Goal: Information Seeking & Learning: Understand process/instructions

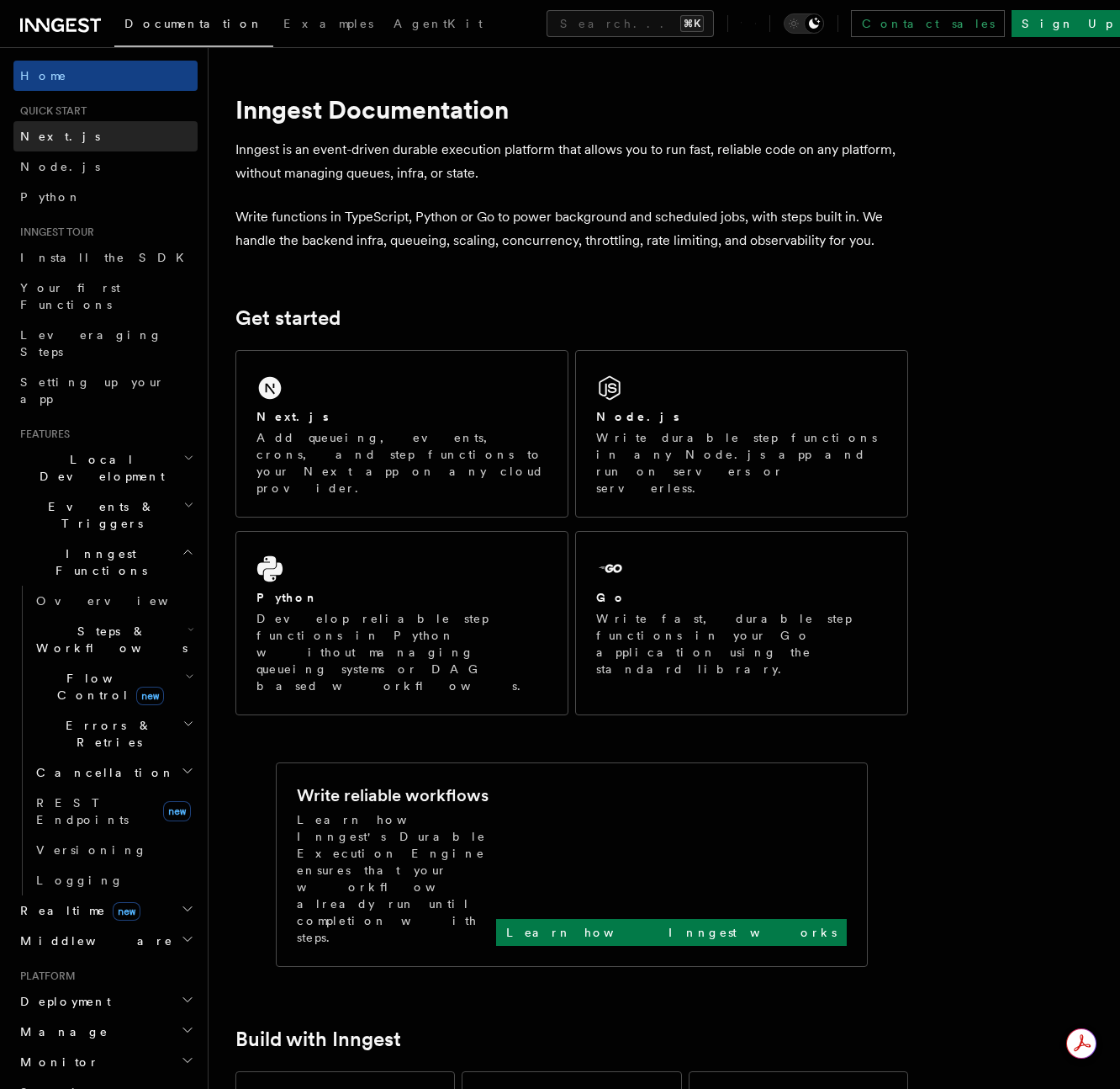
click at [52, 136] on span "Next.js" at bounding box center [60, 136] width 80 height 14
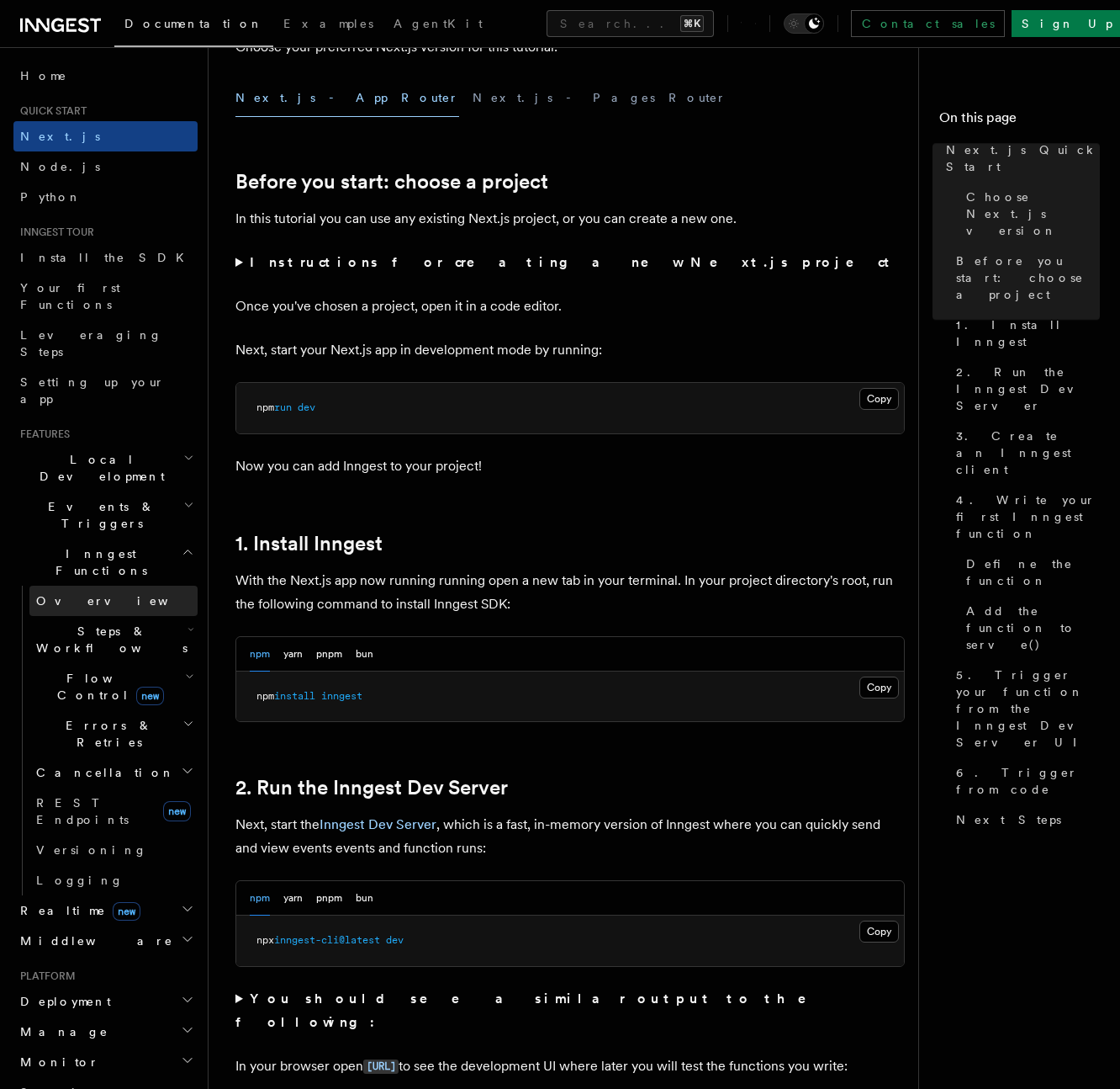
scroll to position [608, 0]
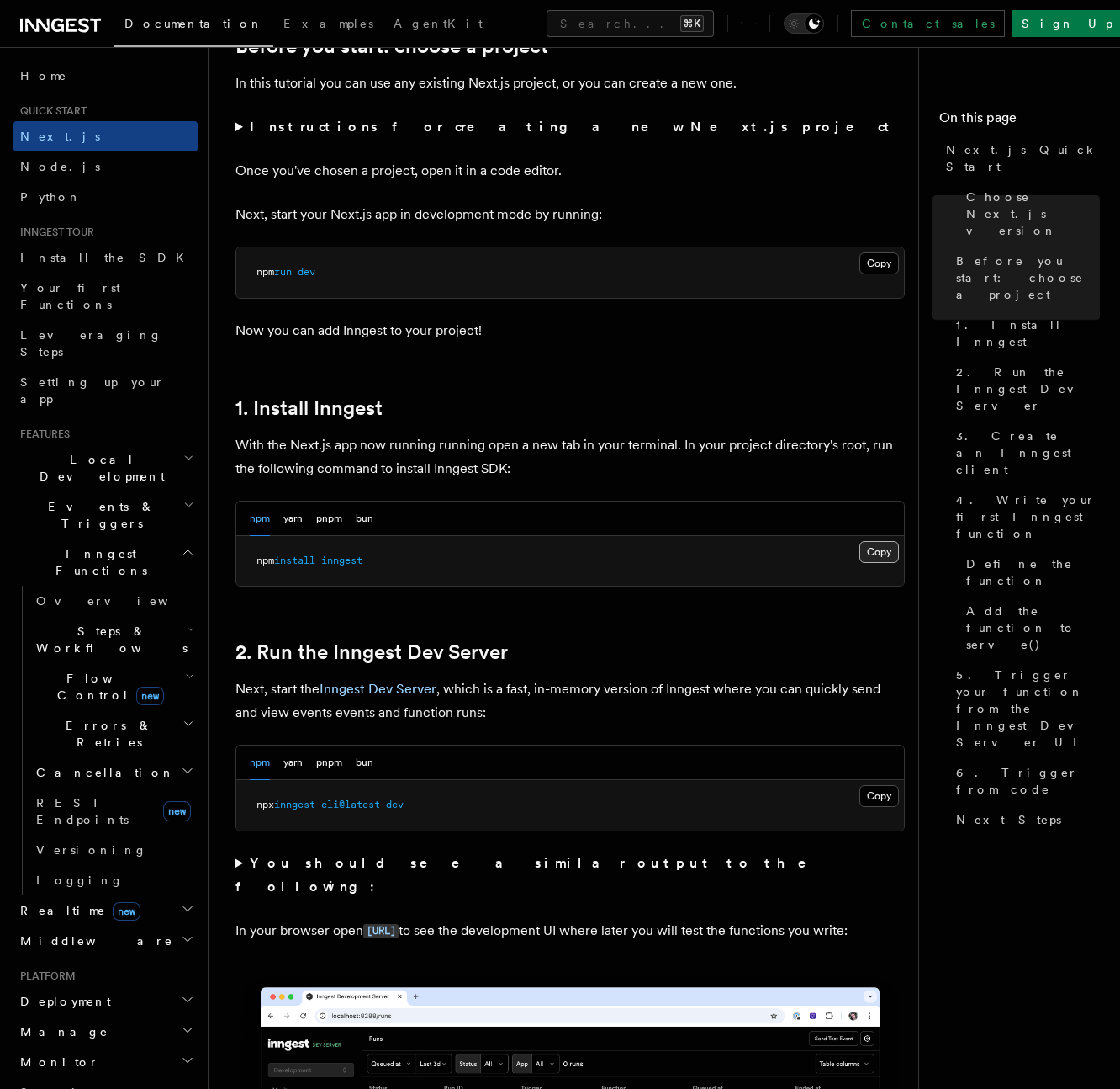
click at [896, 554] on button "Copy Copied" at bounding box center [879, 552] width 40 height 21
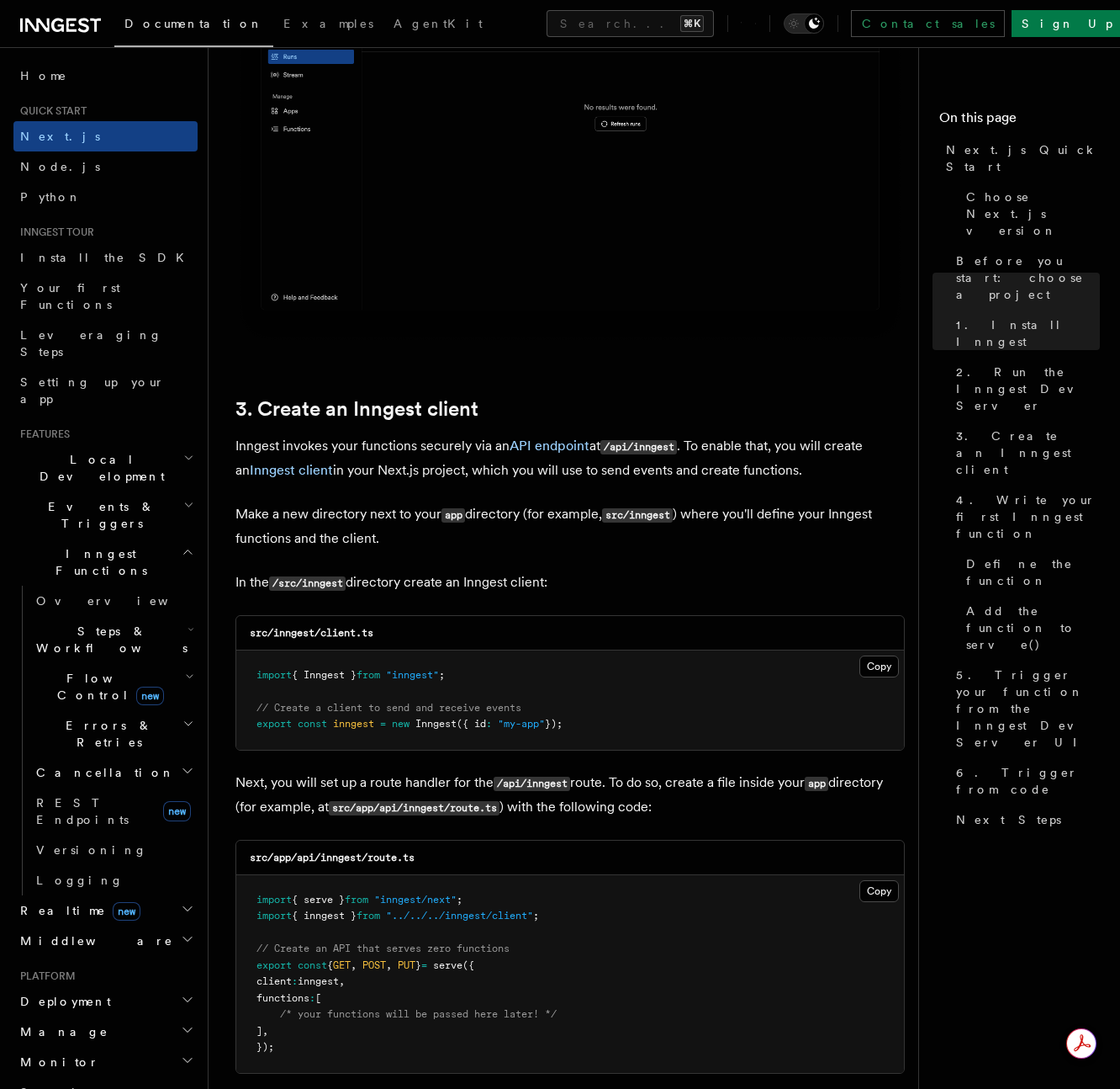
scroll to position [0, 0]
click at [882, 672] on button "Copy Copied" at bounding box center [879, 666] width 40 height 21
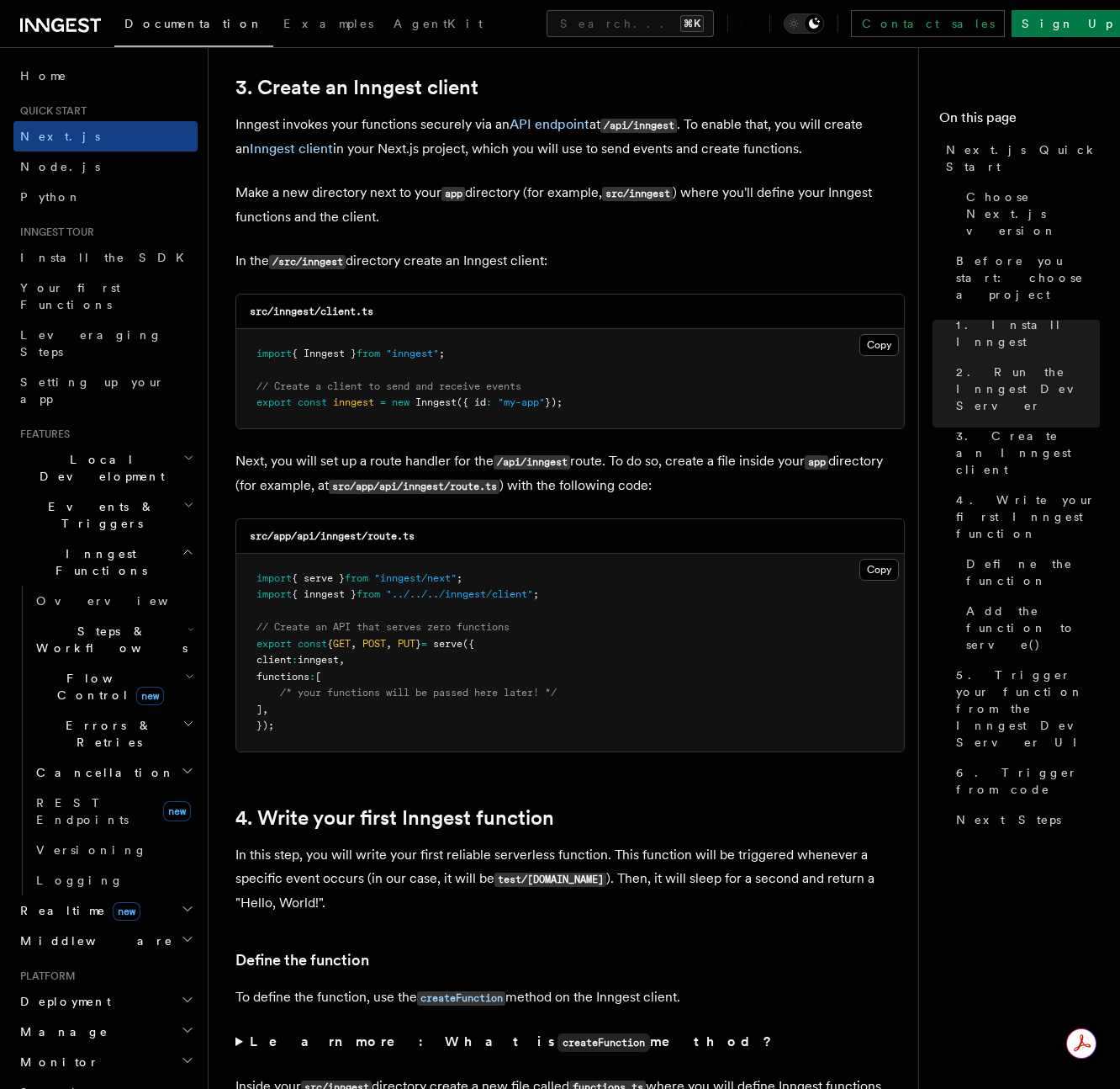
scroll to position [1976, 0]
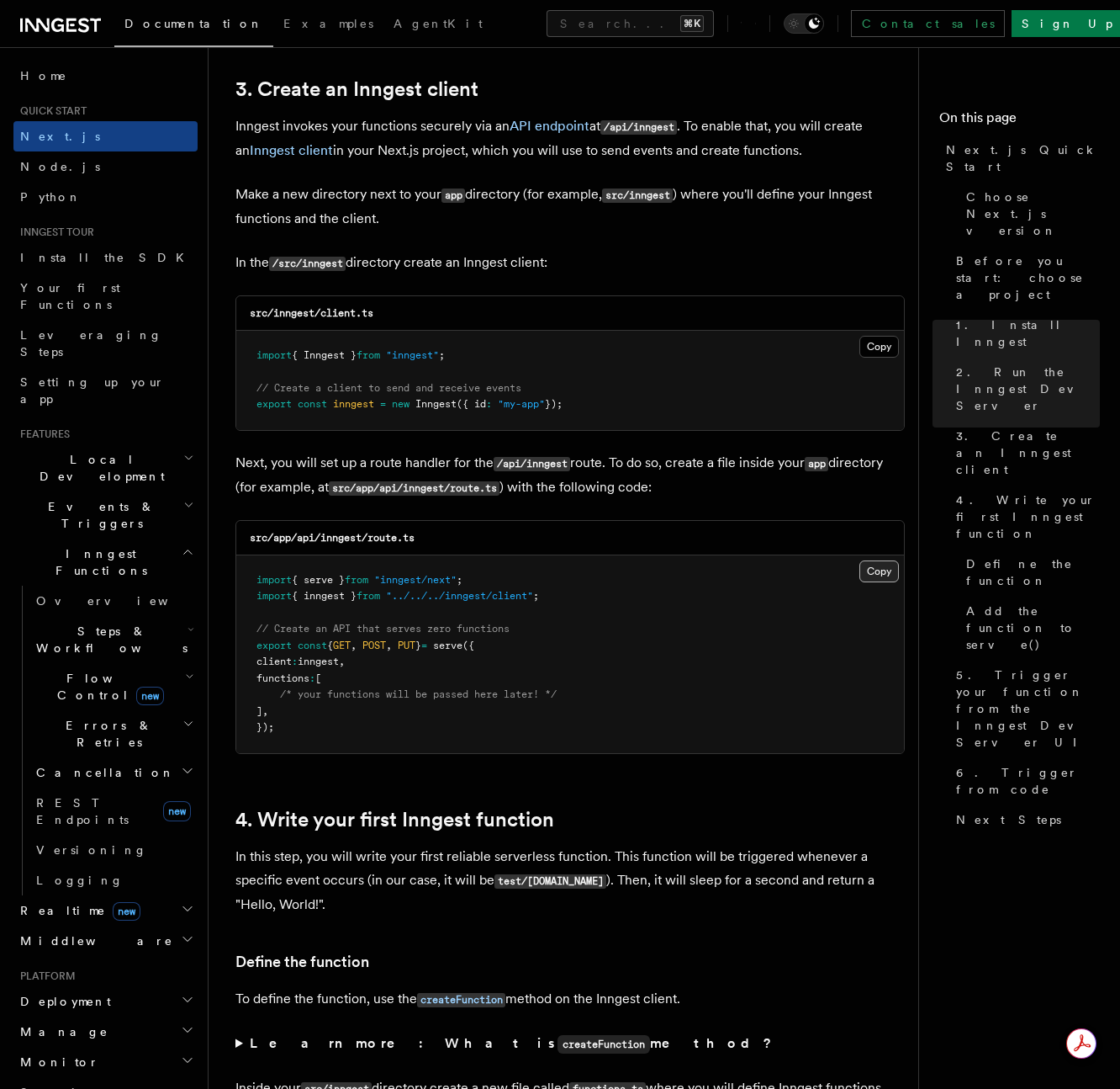
click at [886, 568] on button "Copy Copied" at bounding box center [879, 571] width 40 height 21
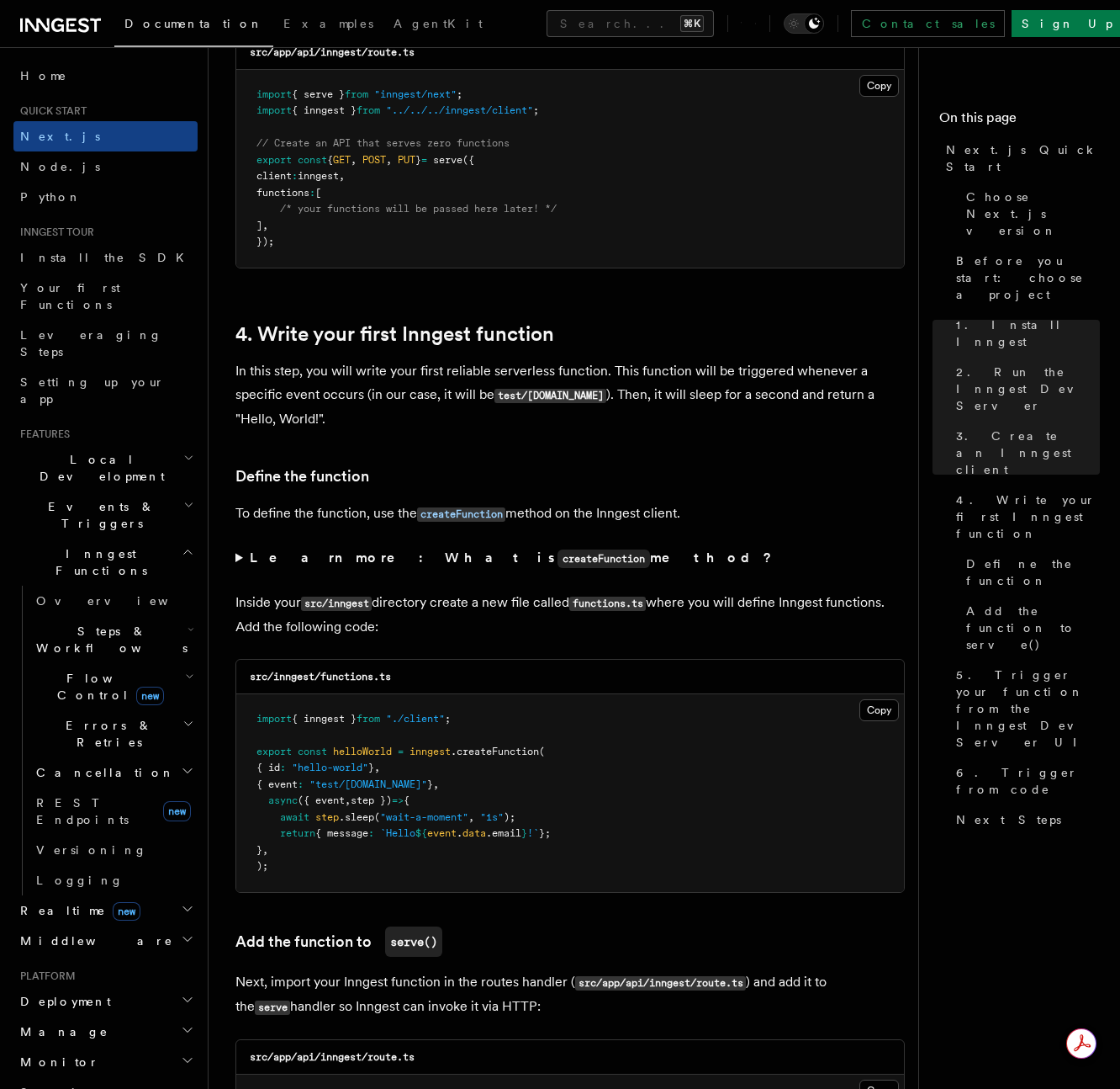
scroll to position [0, 0]
drag, startPoint x: 324, startPoint y: 684, endPoint x: 376, endPoint y: 683, distance: 52.0
click at [376, 682] on code "src/inngest/functions.ts" at bounding box center [320, 676] width 141 height 12
copy code "functions"
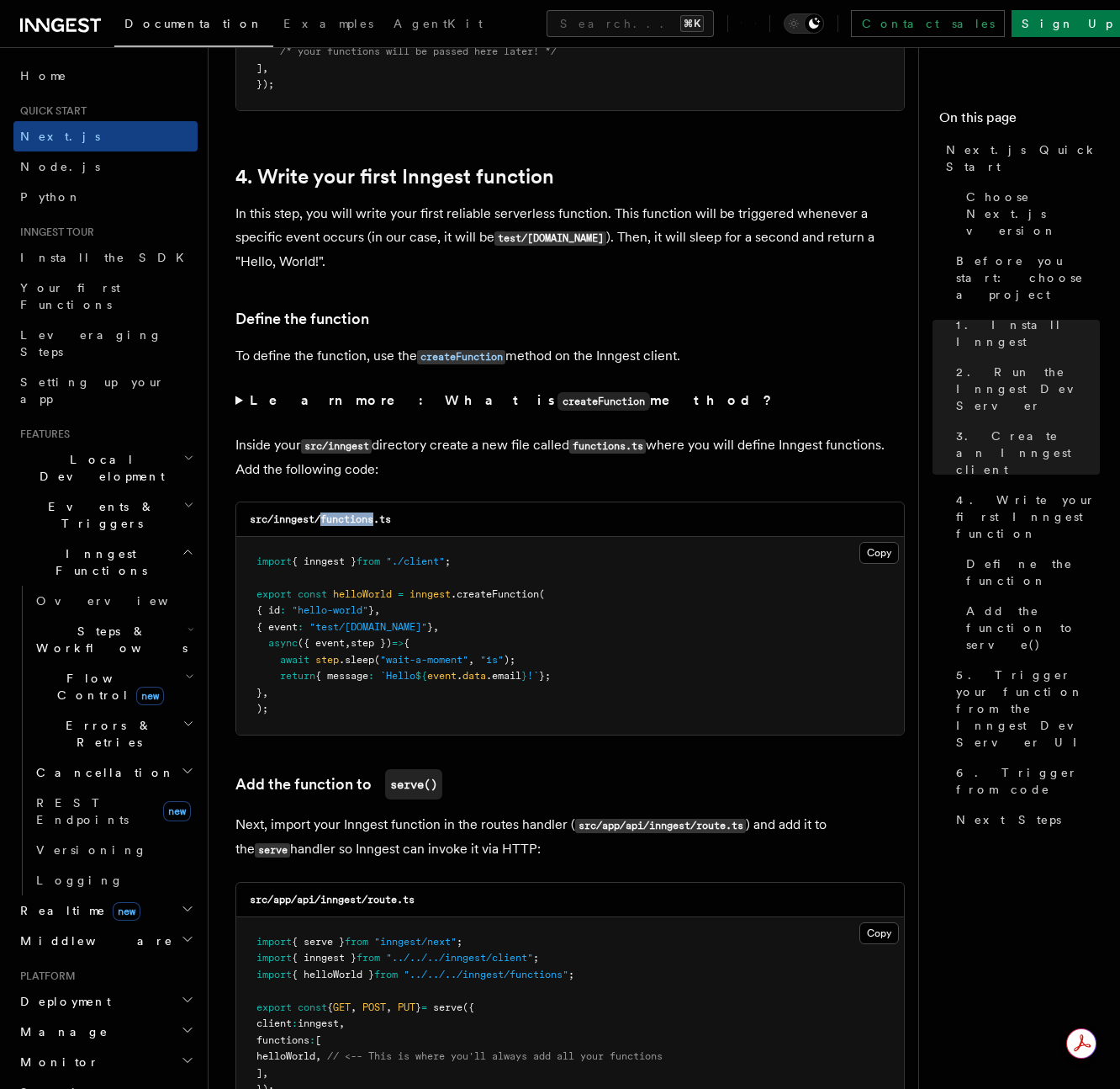
scroll to position [2718, 0]
